Goal: Information Seeking & Learning: Learn about a topic

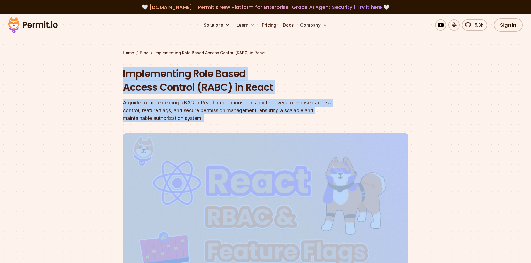
drag, startPoint x: 192, startPoint y: 94, endPoint x: 216, endPoint y: 119, distance: 34.3
click at [221, 126] on header "Implementing Role Based Access Control (RABC) in React A guide to implementing …" at bounding box center [265, 195] width 285 height 257
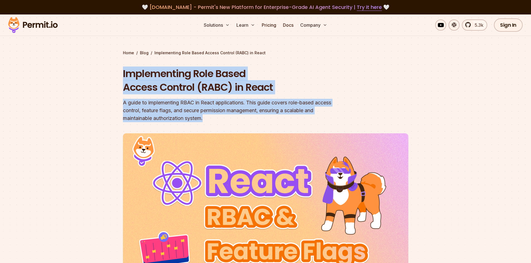
click at [216, 119] on div "A guide to implementing RBAC in React applications. This guide covers role-base…" at bounding box center [230, 110] width 214 height 23
drag, startPoint x: 216, startPoint y: 119, endPoint x: 116, endPoint y: 67, distance: 112.7
click at [116, 67] on section "Home / Blog / Implementing Role Based Access Control (RABC) in React Implementi…" at bounding box center [265, 175] width 531 height 323
click at [152, 75] on h1 "Implementing Role Based Access Control (RABC) in React" at bounding box center [230, 81] width 214 height 28
drag, startPoint x: 210, startPoint y: 119, endPoint x: 118, endPoint y: 80, distance: 99.2
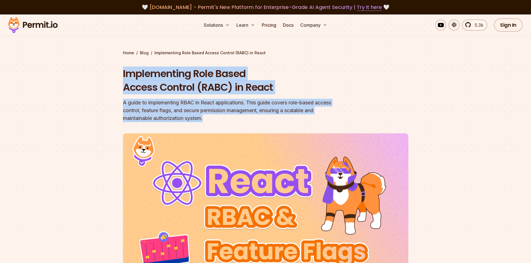
click at [118, 80] on section "Home / Blog / Implementing Role Based Access Control (RABC) in React Implementi…" at bounding box center [265, 175] width 531 height 323
drag, startPoint x: 118, startPoint y: 80, endPoint x: 120, endPoint y: 77, distance: 3.6
click at [118, 79] on section "Home / Blog / Implementing Role Based Access Control (RABC) in React Implementi…" at bounding box center [265, 175] width 531 height 323
click at [120, 77] on section "Home / Blog / Implementing Role Based Access Control (RABC) in React Implementi…" at bounding box center [265, 175] width 531 height 323
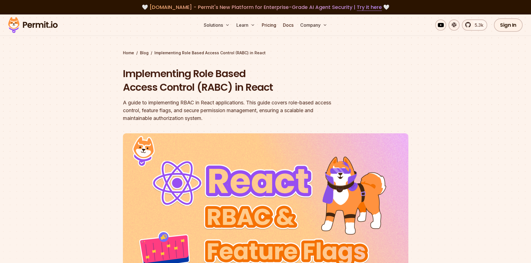
click at [127, 78] on h1 "Implementing Role Based Access Control (RABC) in React" at bounding box center [230, 81] width 214 height 28
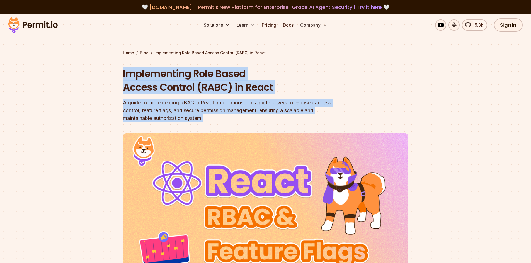
drag, startPoint x: 121, startPoint y: 71, endPoint x: 261, endPoint y: 120, distance: 148.1
click at [261, 121] on section "Home / Blog / Implementing Role Based Access Control (RABC) in React Implementi…" at bounding box center [265, 175] width 531 height 323
click at [260, 120] on div "A guide to implementing RBAC in React applications. This guide covers role-base…" at bounding box center [230, 110] width 214 height 23
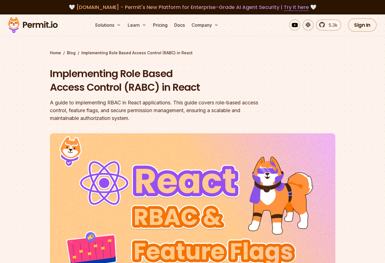
click at [339, 134] on div at bounding box center [192, 232] width 385 height 210
click at [218, 157] on div at bounding box center [192, 232] width 385 height 210
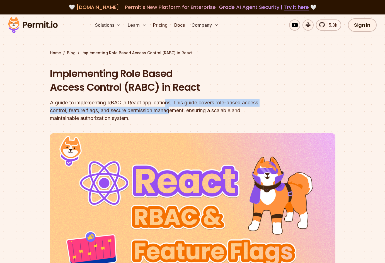
drag, startPoint x: 167, startPoint y: 104, endPoint x: 213, endPoint y: 105, distance: 46.8
click at [172, 114] on div "A guide to implementing RBAC in React applications. This guide covers role-base…" at bounding box center [157, 110] width 214 height 23
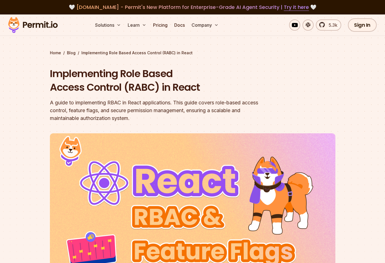
click at [319, 86] on header "Implementing Role Based Access Control (RABC) in React A guide to implementing …" at bounding box center [192, 195] width 285 height 257
